Goal: Book appointment/travel/reservation

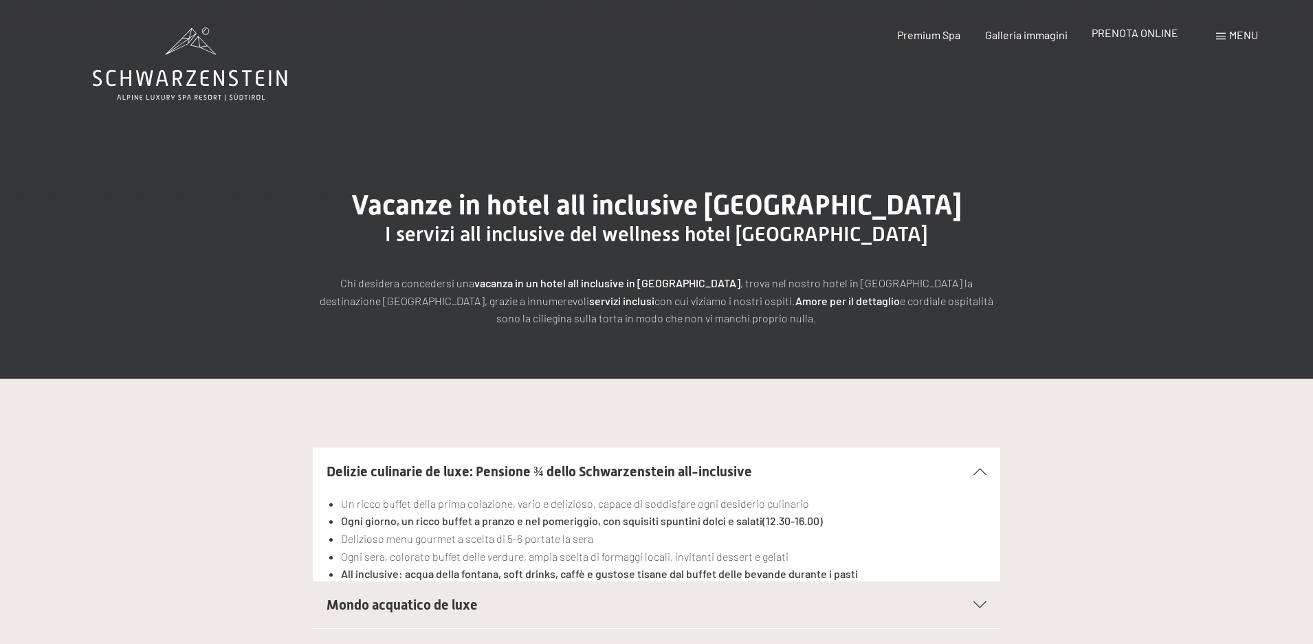
click at [1159, 32] on span "PRENOTA ONLINE" at bounding box center [1134, 32] width 87 height 13
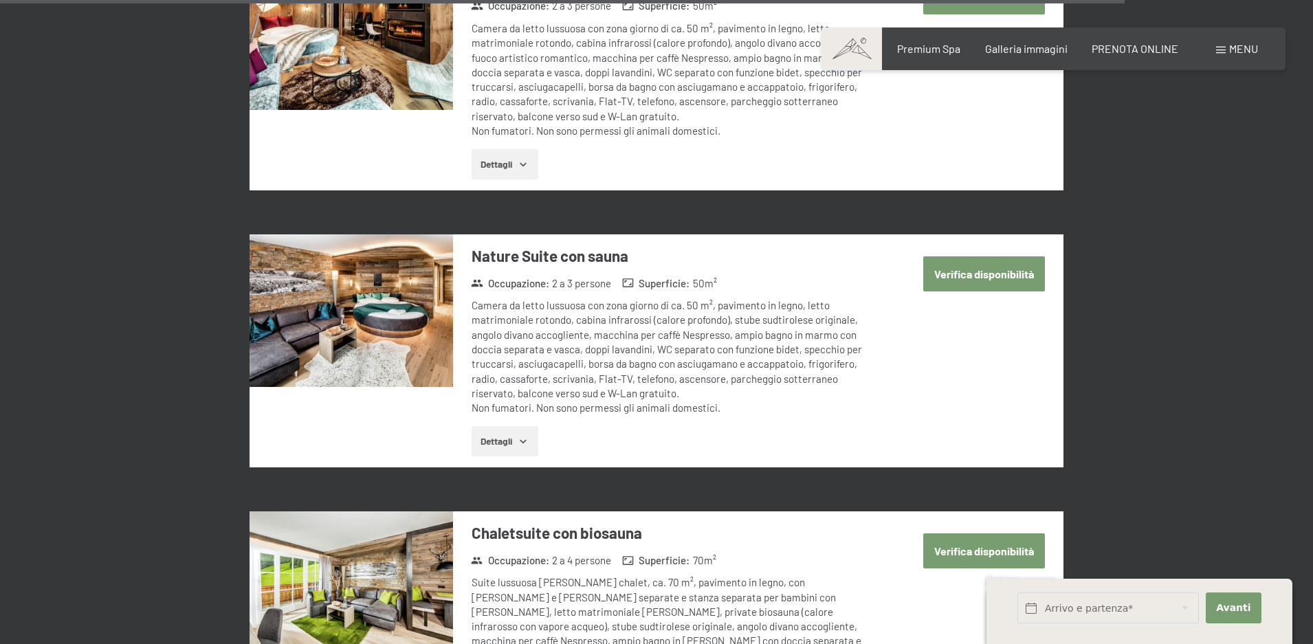
scroll to position [3436, 0]
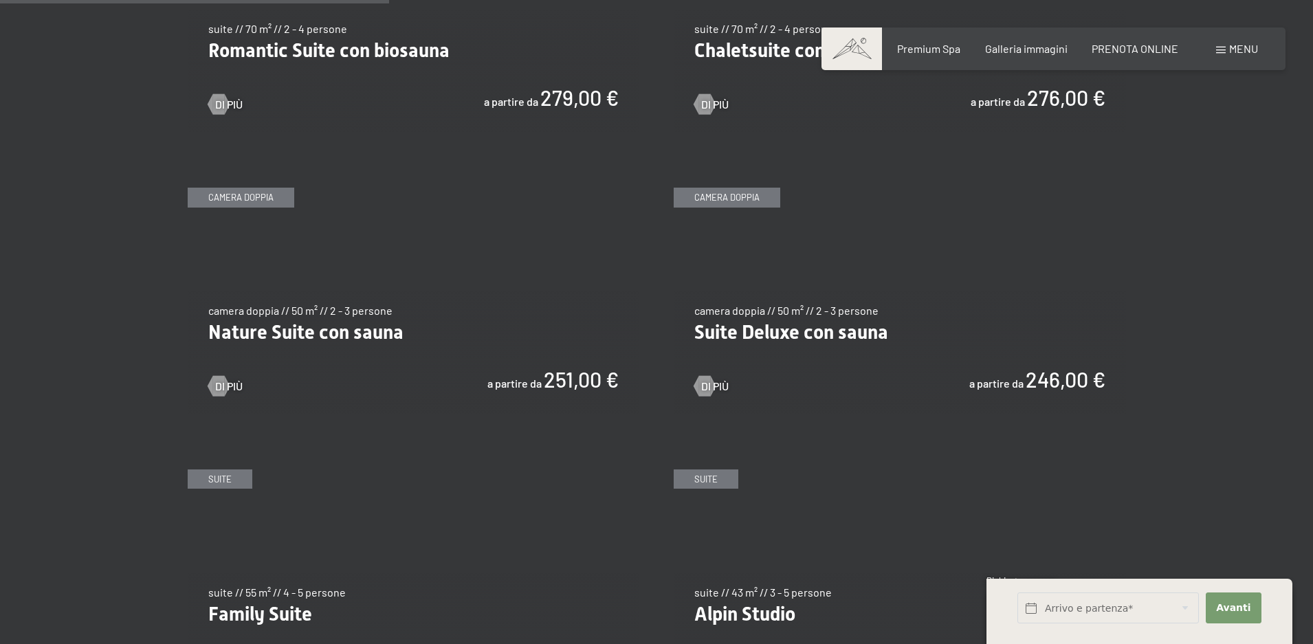
scroll to position [1306, 0]
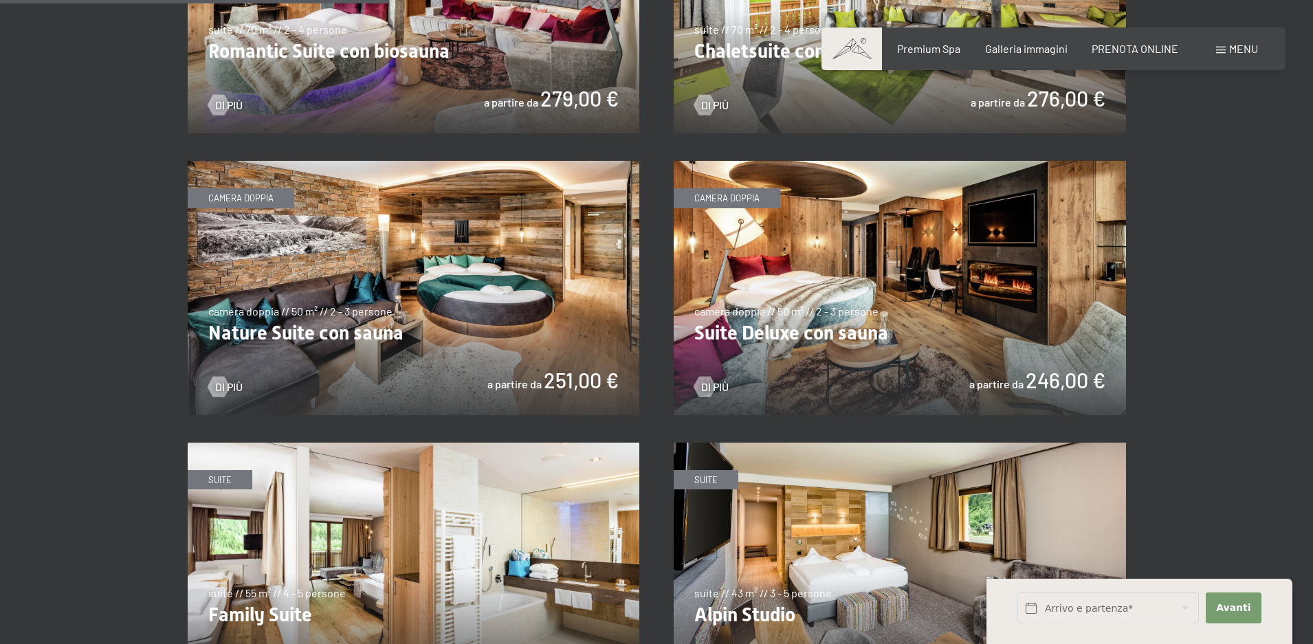
click at [879, 306] on img at bounding box center [899, 288] width 452 height 254
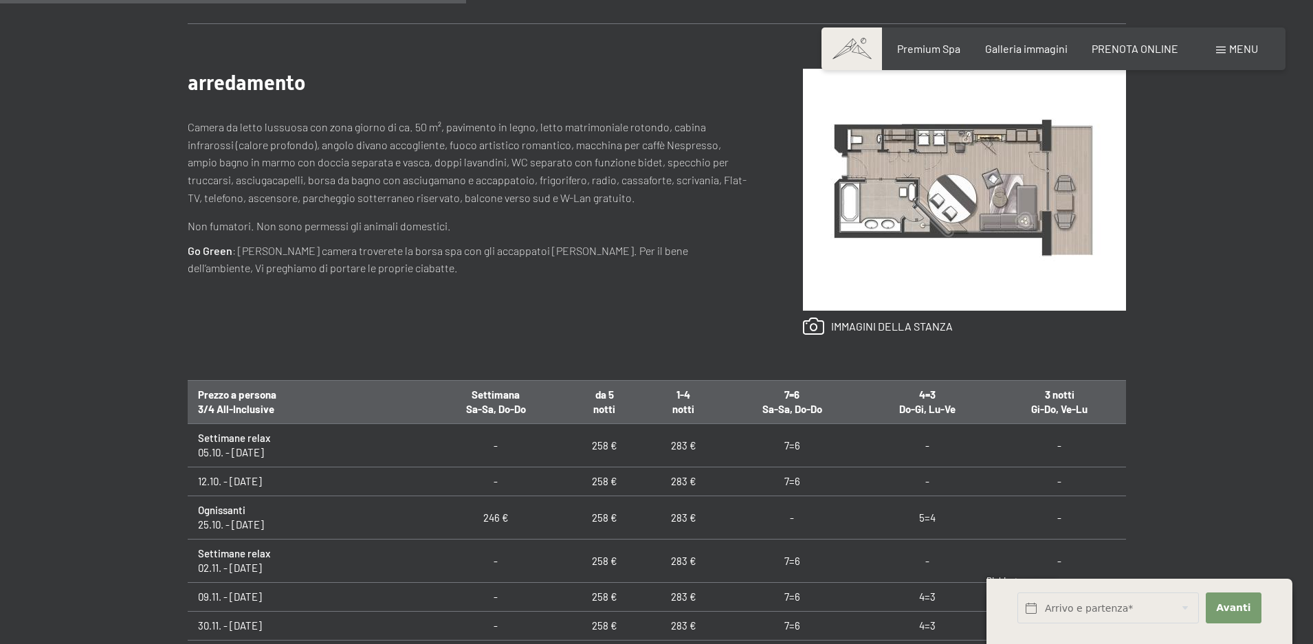
scroll to position [618, 0]
